Goal: Task Accomplishment & Management: Use online tool/utility

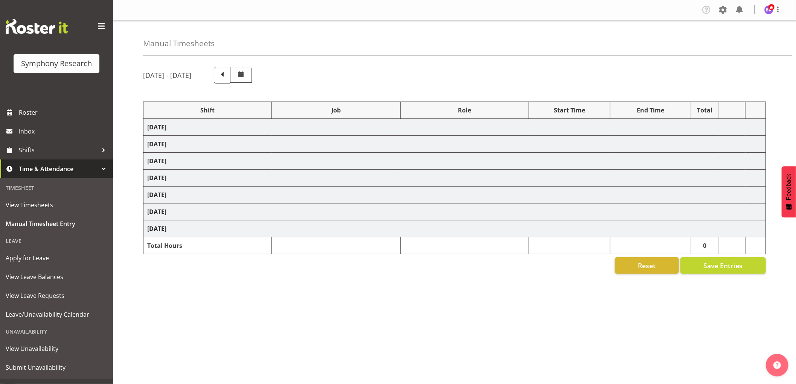
select select "1607"
select select "743"
select select "1607"
select select "9426"
select select "1607"
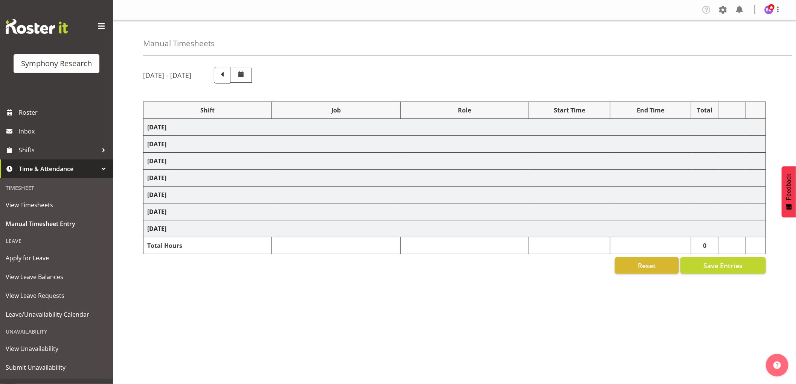
select select "10575"
select select "1607"
select select "10732"
select select "1607"
select select "10731"
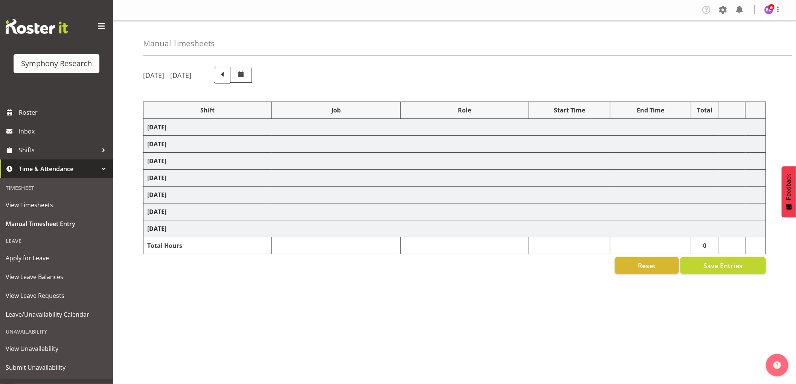
select select "1607"
select select "10731"
select select "1607"
select select "10499"
select select "1607"
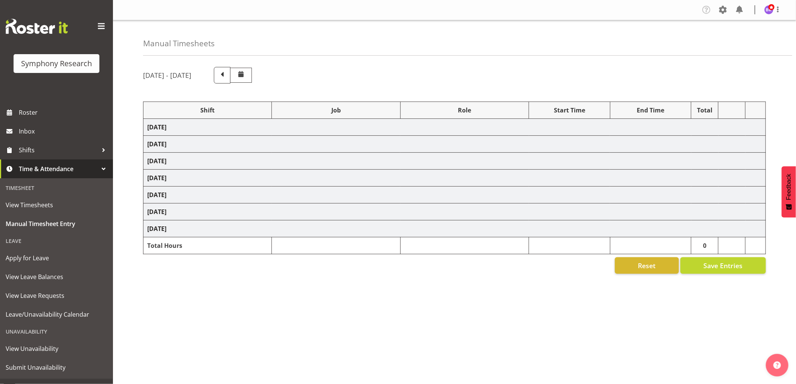
select select "10730"
select select "1607"
select select "743"
select select "1607"
select select "10527"
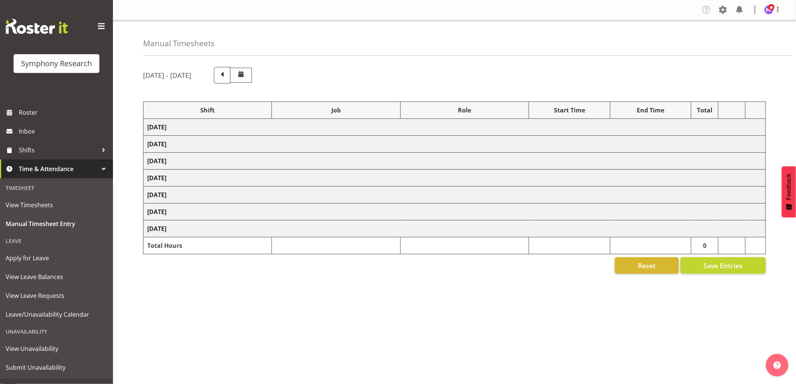
select select "1607"
select select "9426"
select select "1607"
select select "10575"
select select "1607"
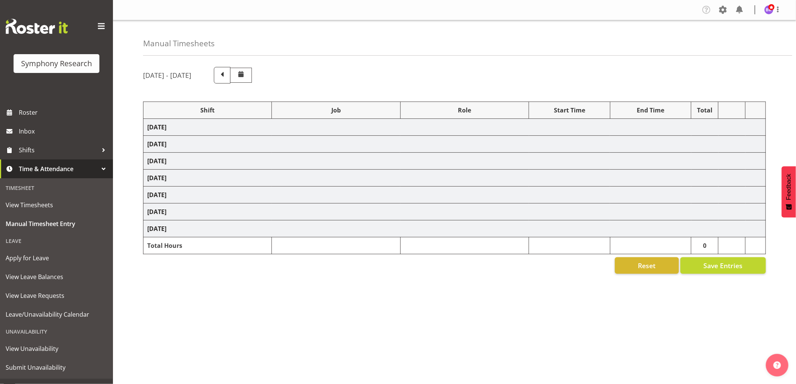
select select "10732"
select select "1607"
select select
select select "1607"
select select
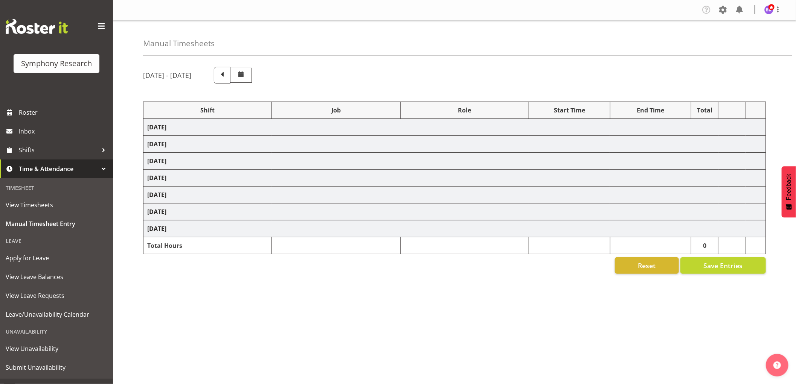
select select "1607"
select select "10730"
select select "1607"
select select "10499"
select select "1607"
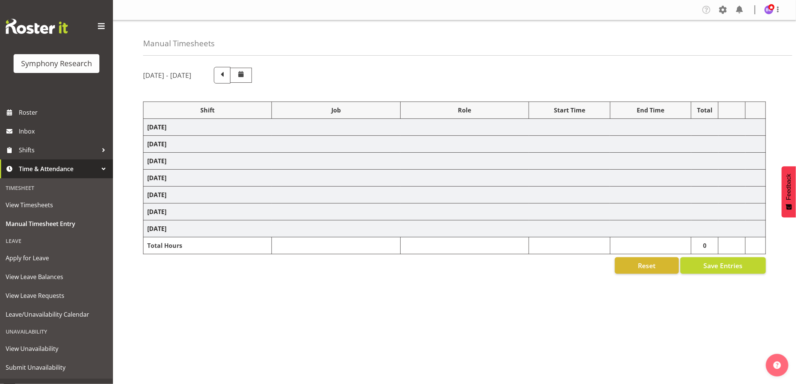
select select "743"
select select "1607"
select select "743"
select select "1607"
select select "9426"
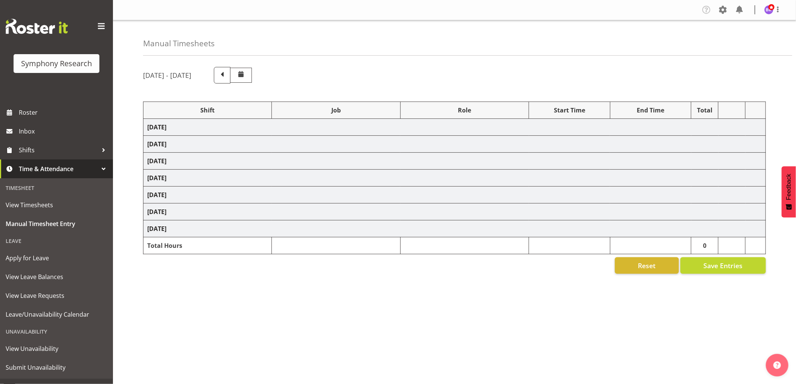
select select "1607"
select select "10575"
select select "1607"
select select "10732"
select select "1607"
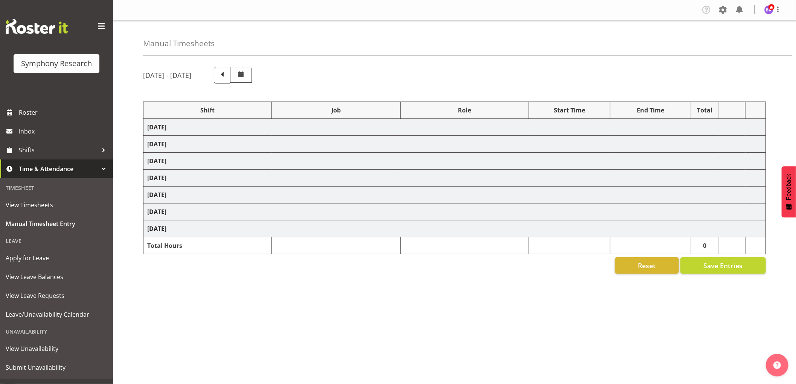
select select "10731"
select select "1607"
select select "10731"
select select "1607"
select select "10730"
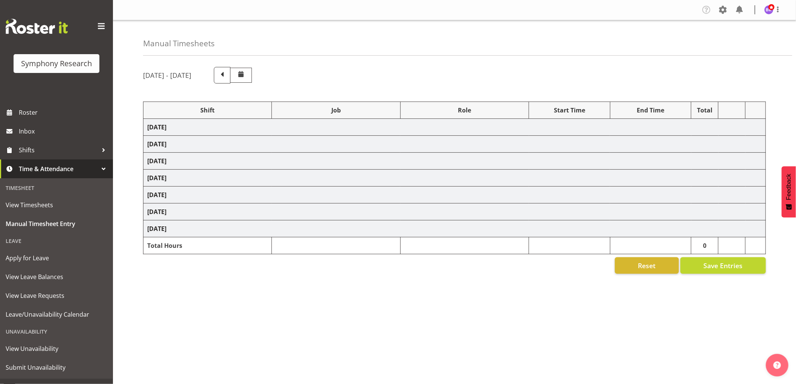
select select "1607"
select select "10499"
select select "1607"
select select "743"
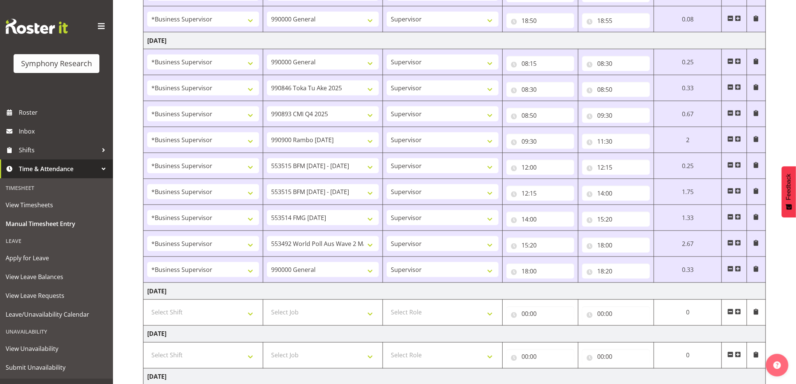
scroll to position [669, 0]
